Goal: Information Seeking & Learning: Learn about a topic

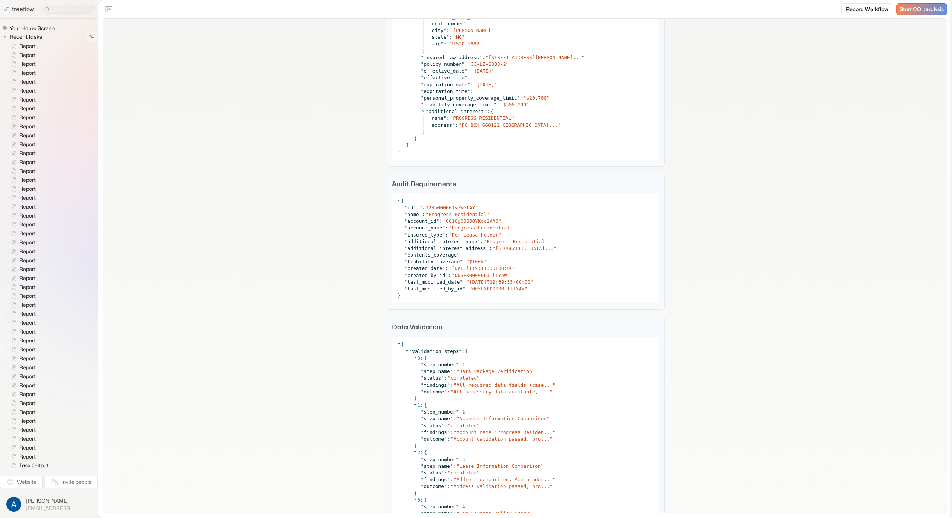
scroll to position [3343, 0]
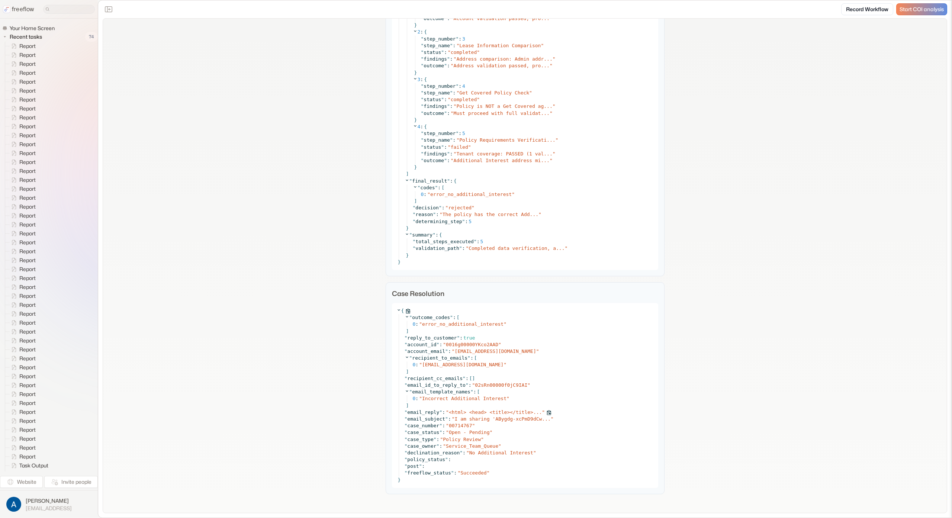
click at [490, 410] on span "<html> <head> <title></title>..." at bounding box center [495, 412] width 93 height 6
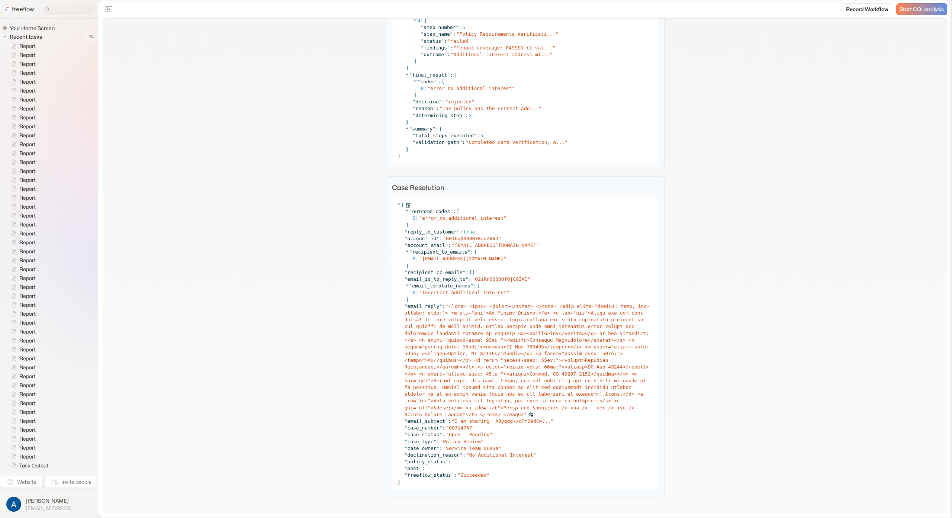
scroll to position [3451, 0]
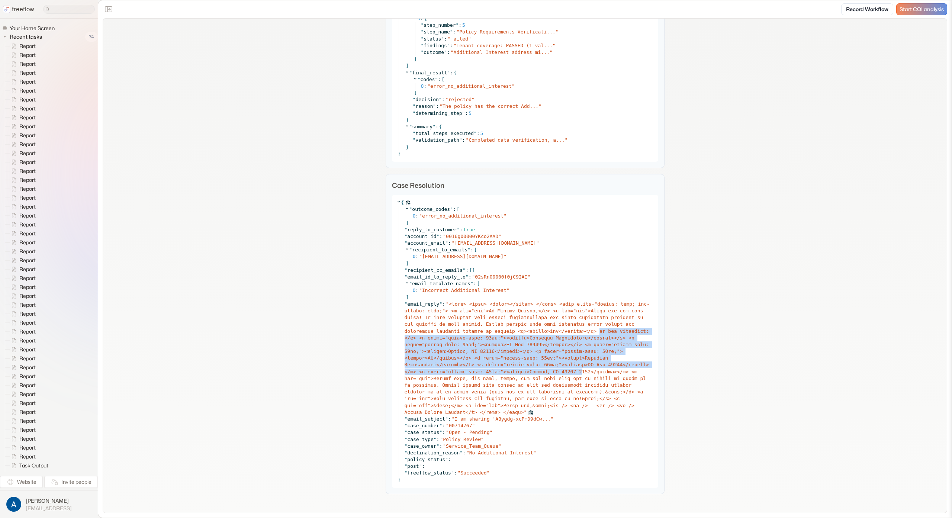
drag, startPoint x: 597, startPoint y: 329, endPoint x: 580, endPoint y: 373, distance: 46.3
click at [580, 373] on span at bounding box center [526, 358] width 245 height 114
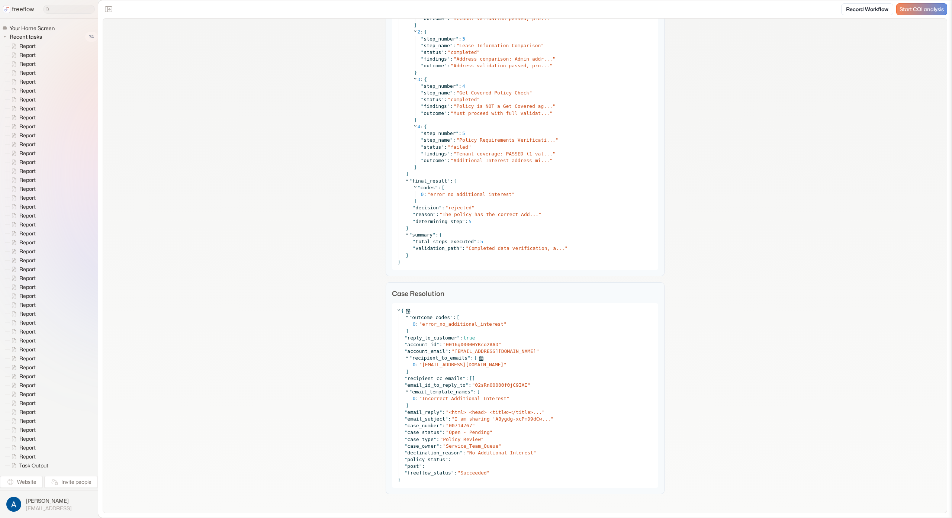
scroll to position [3343, 0]
click at [650, 378] on div "" recipient_cc_emails " : [ ]" at bounding box center [528, 378] width 249 height 7
click at [492, 410] on span "<html> <head> <title></title>..." at bounding box center [495, 412] width 93 height 6
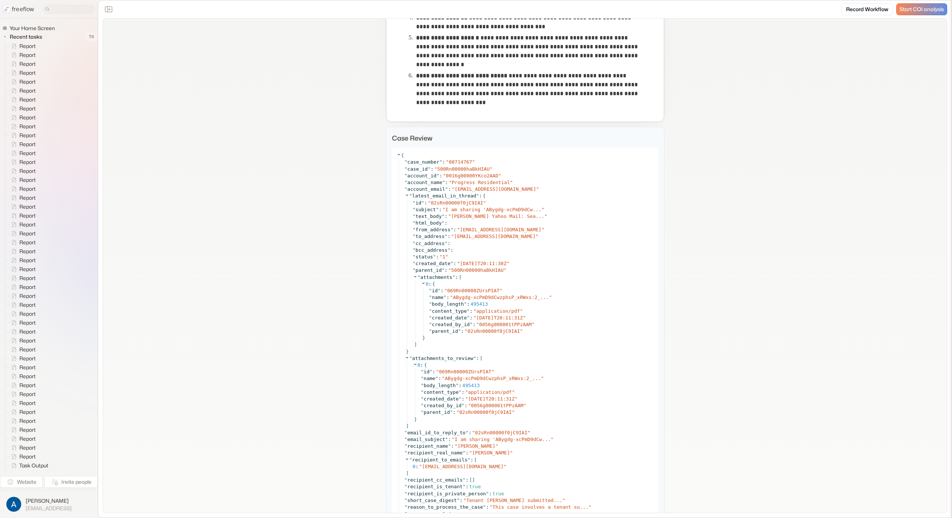
scroll to position [0, 0]
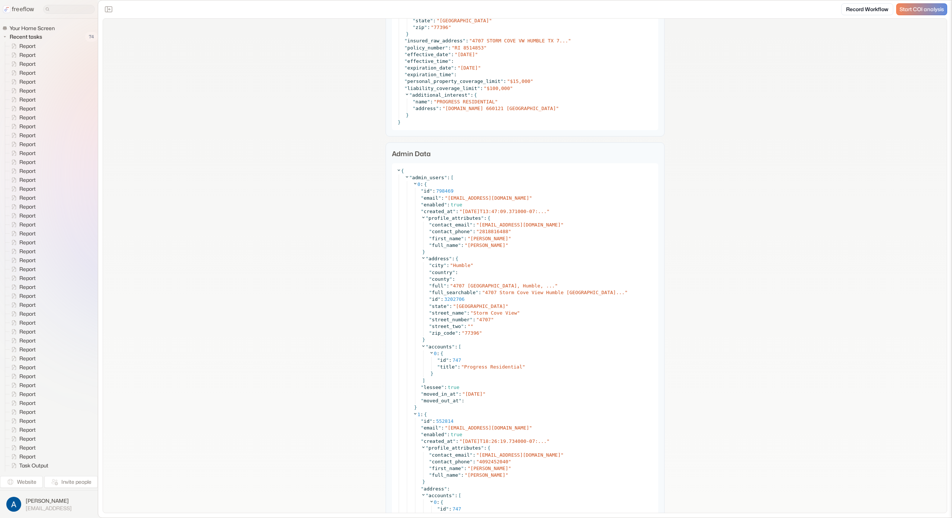
scroll to position [1215, 0]
click at [404, 175] on icon at bounding box center [406, 173] width 5 height 5
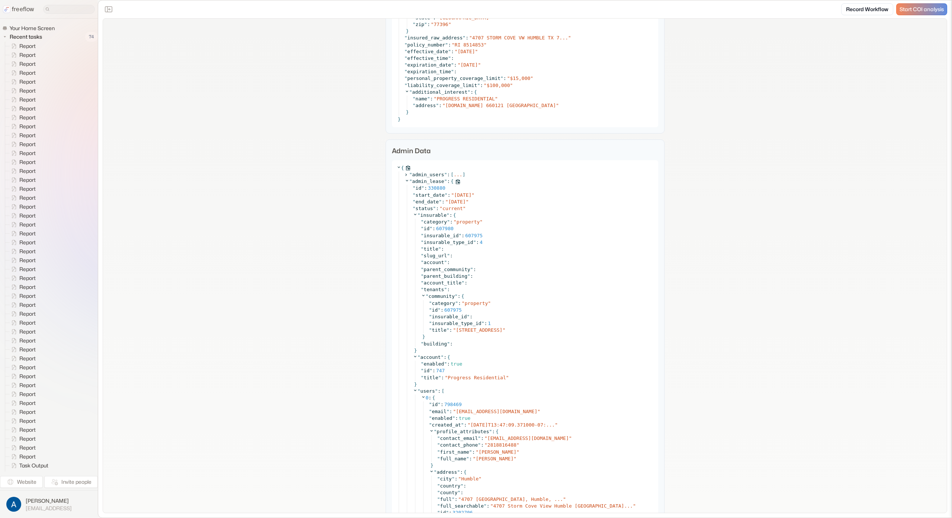
click at [405, 180] on icon at bounding box center [406, 180] width 5 height 5
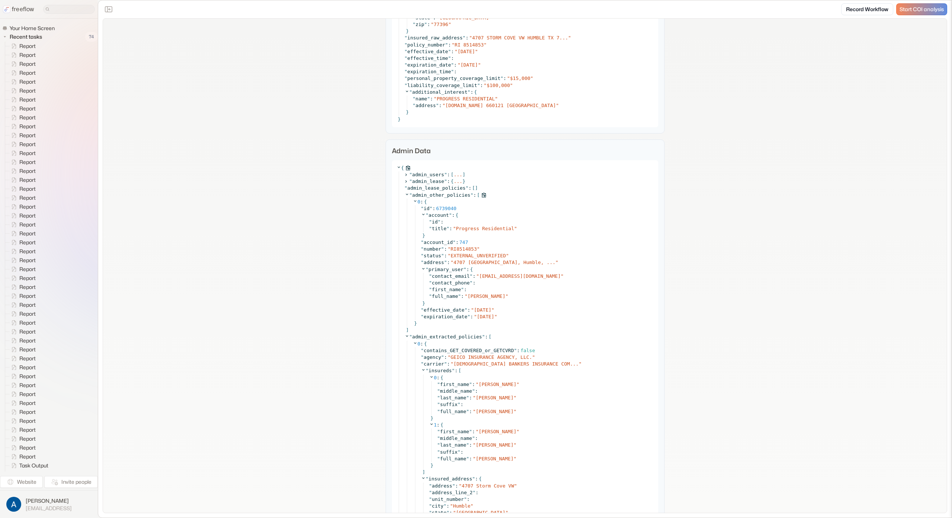
click at [404, 193] on icon at bounding box center [406, 194] width 5 height 5
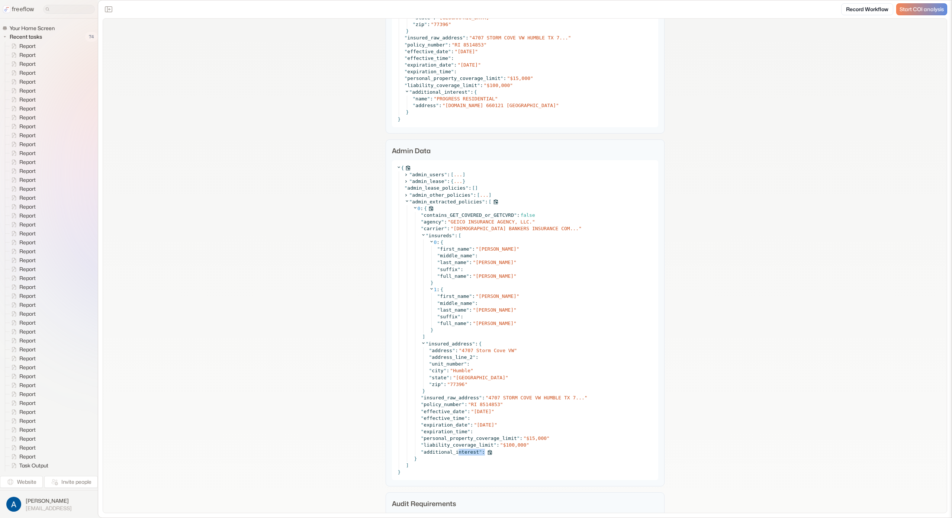
drag, startPoint x: 460, startPoint y: 449, endPoint x: 500, endPoint y: 449, distance: 40.5
click at [500, 449] on div "" additional_interest " :" at bounding box center [537, 452] width 233 height 7
click at [272, 245] on div "**********" at bounding box center [525, 52] width 844 height 2497
